Goal: Information Seeking & Learning: Learn about a topic

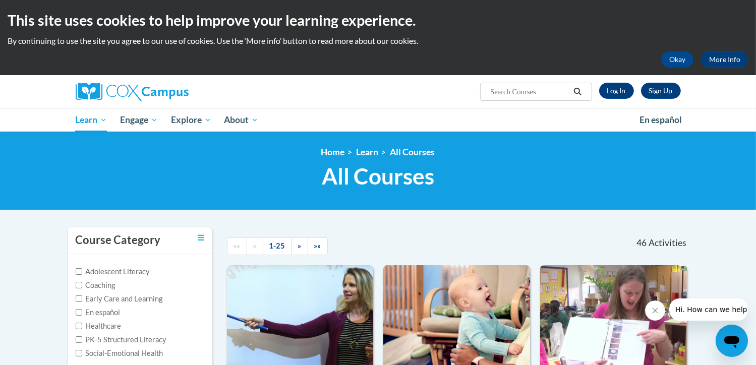
click at [127, 270] on label "Adolescent Literacy" at bounding box center [113, 271] width 75 height 11
click at [82, 270] on input "Adolescent Literacy" at bounding box center [79, 271] width 7 height 7
checkbox input "true"
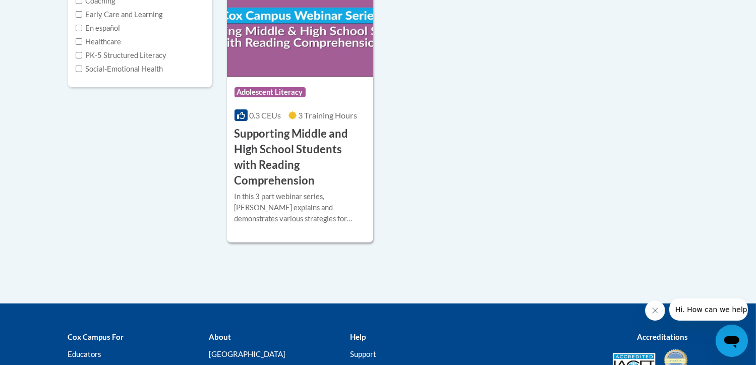
scroll to position [303, 0]
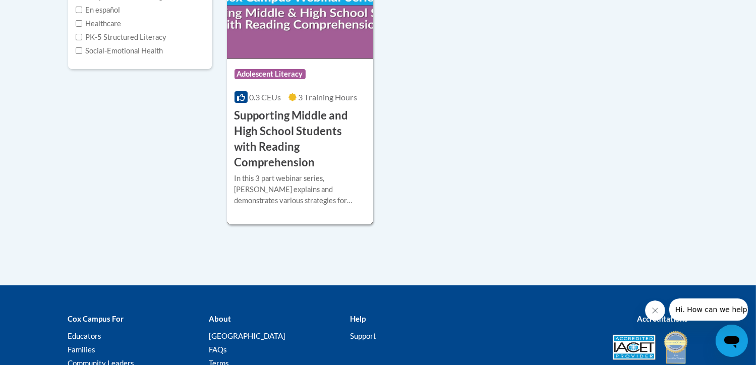
click at [312, 128] on h3 "Supporting Middle and High School Students with Reading Comprehension" at bounding box center [301, 139] width 132 height 62
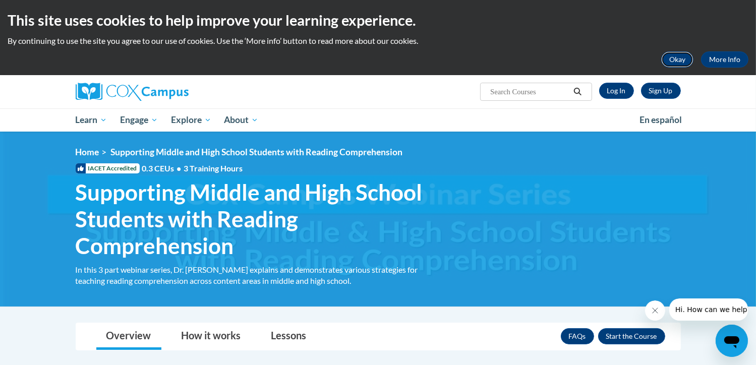
click at [680, 55] on button "Okay" at bounding box center [677, 59] width 32 height 16
